Goal: Task Accomplishment & Management: Manage account settings

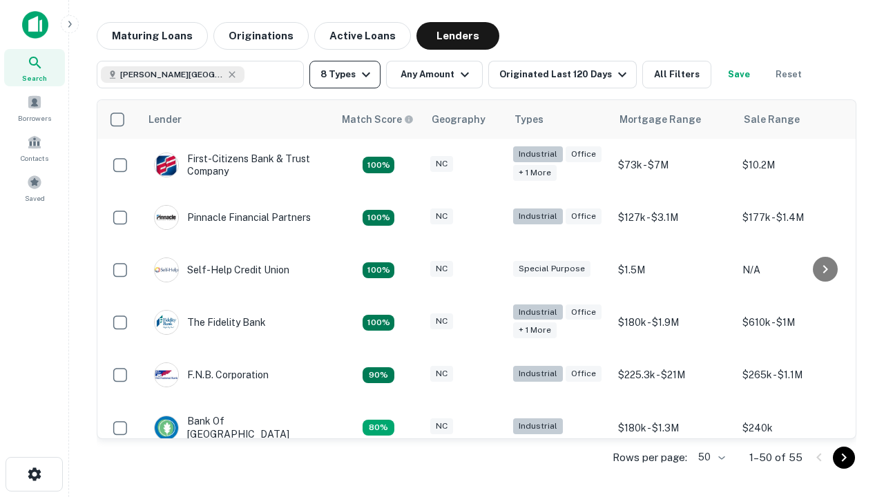
click at [345, 75] on button "8 Types" at bounding box center [344, 75] width 71 height 28
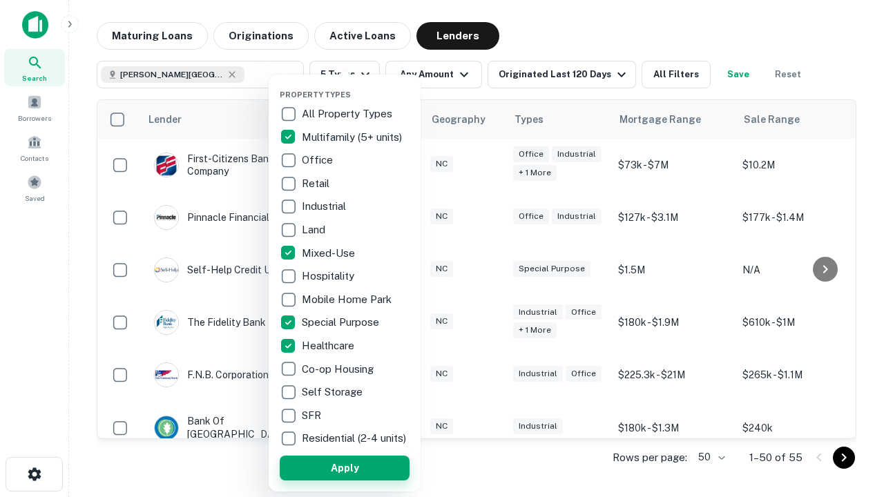
click at [345, 468] on button "Apply" at bounding box center [345, 468] width 130 height 25
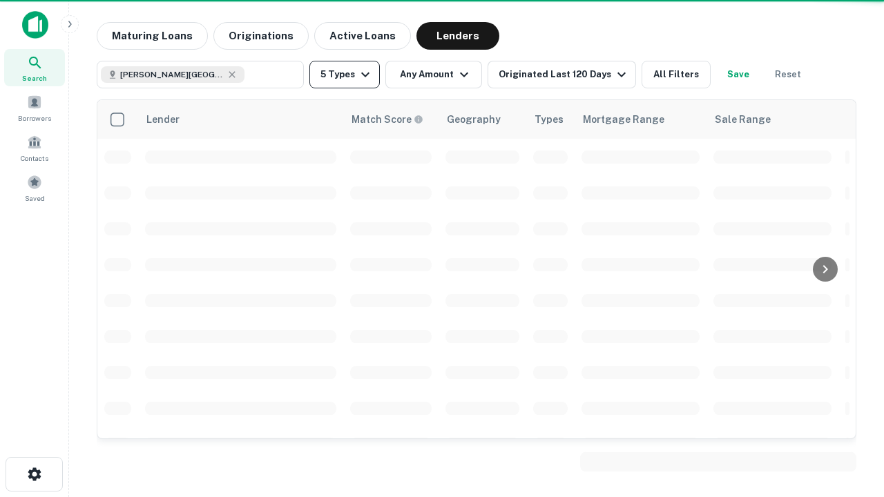
click at [345, 75] on button "5 Types" at bounding box center [344, 75] width 70 height 28
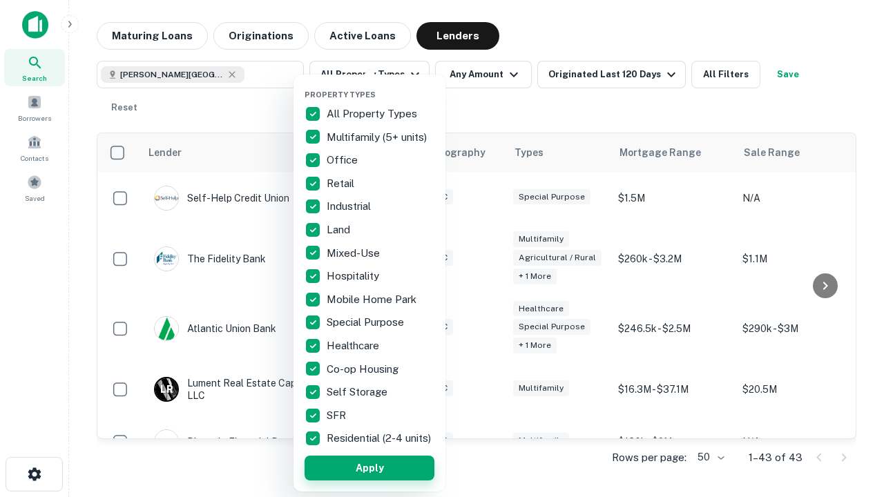
click at [369, 468] on button "Apply" at bounding box center [370, 468] width 130 height 25
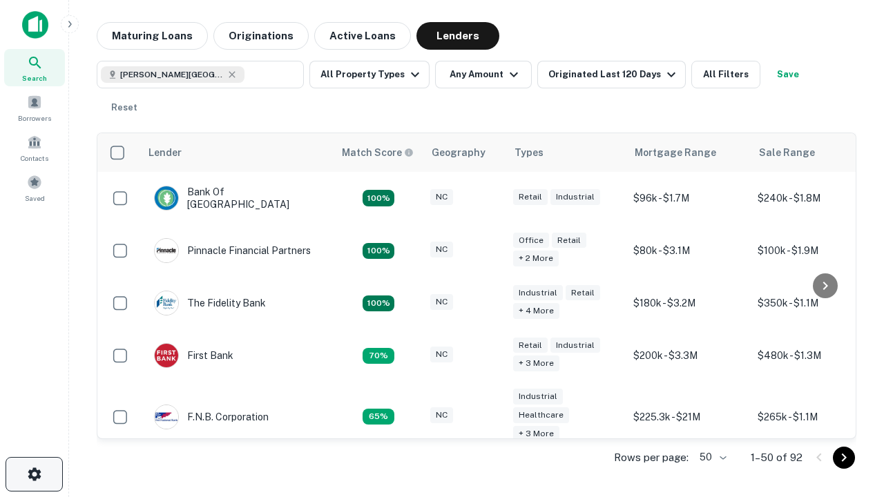
click at [34, 474] on icon "button" at bounding box center [34, 474] width 17 height 17
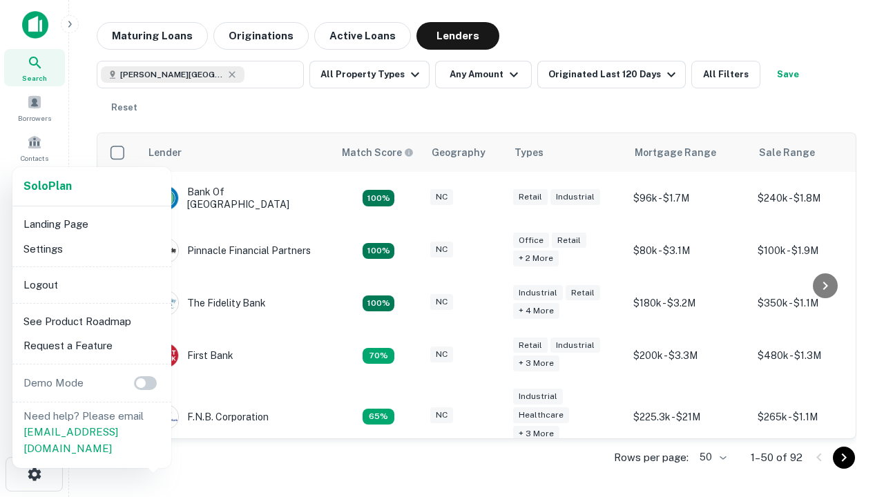
click at [91, 285] on li "Logout" at bounding box center [92, 285] width 148 height 25
